Goal: Task Accomplishment & Management: Use online tool/utility

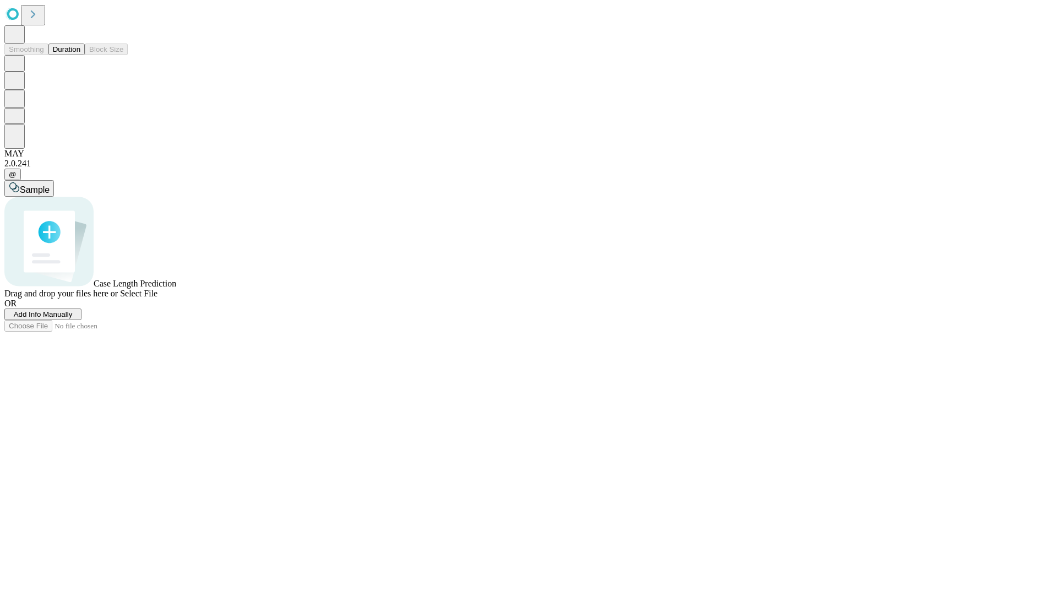
click at [80, 55] on button "Duration" at bounding box center [66, 49] width 36 height 12
click at [73, 318] on span "Add Info Manually" at bounding box center [43, 314] width 59 height 8
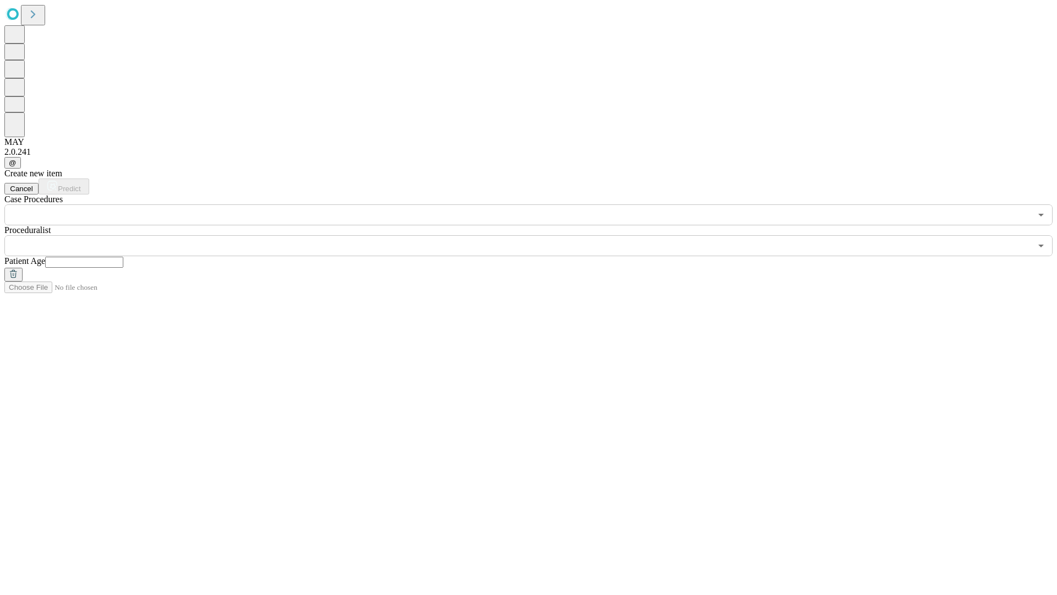
click at [123, 257] on input "text" at bounding box center [84, 262] width 78 height 11
type input "**"
